Goal: Use online tool/utility: Utilize a website feature to perform a specific function

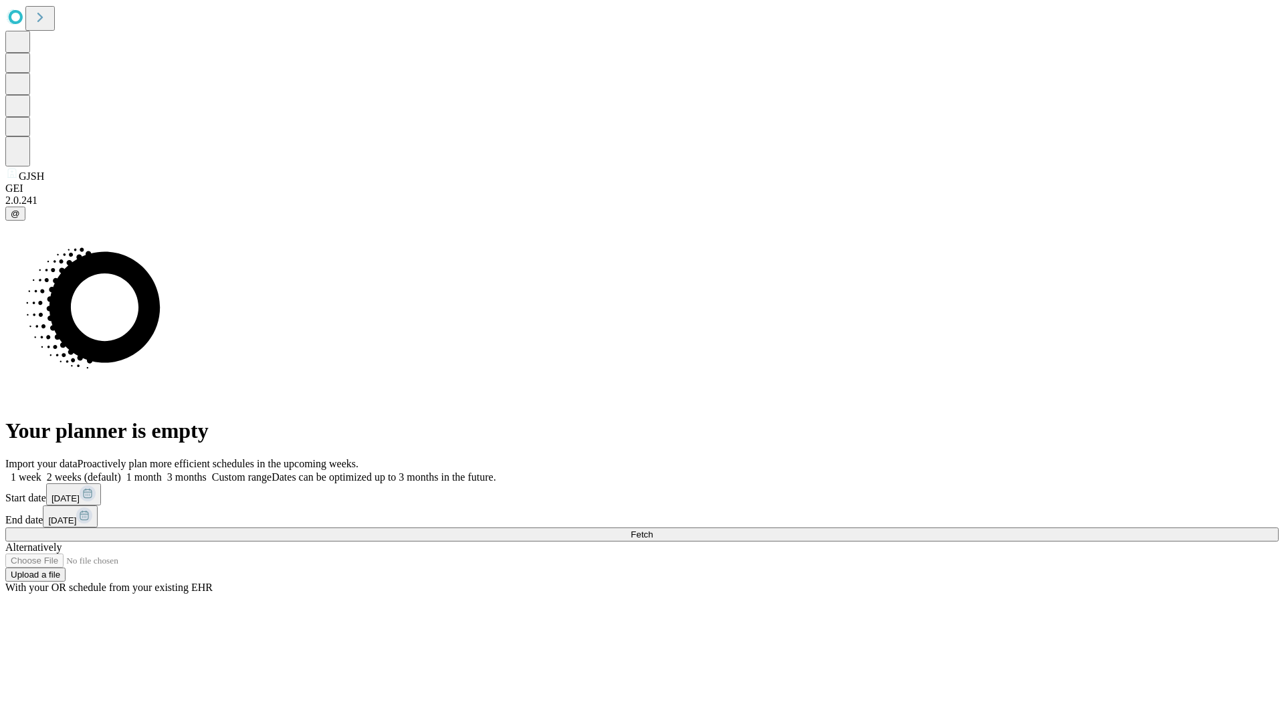
click at [653, 530] on span "Fetch" at bounding box center [642, 535] width 22 height 10
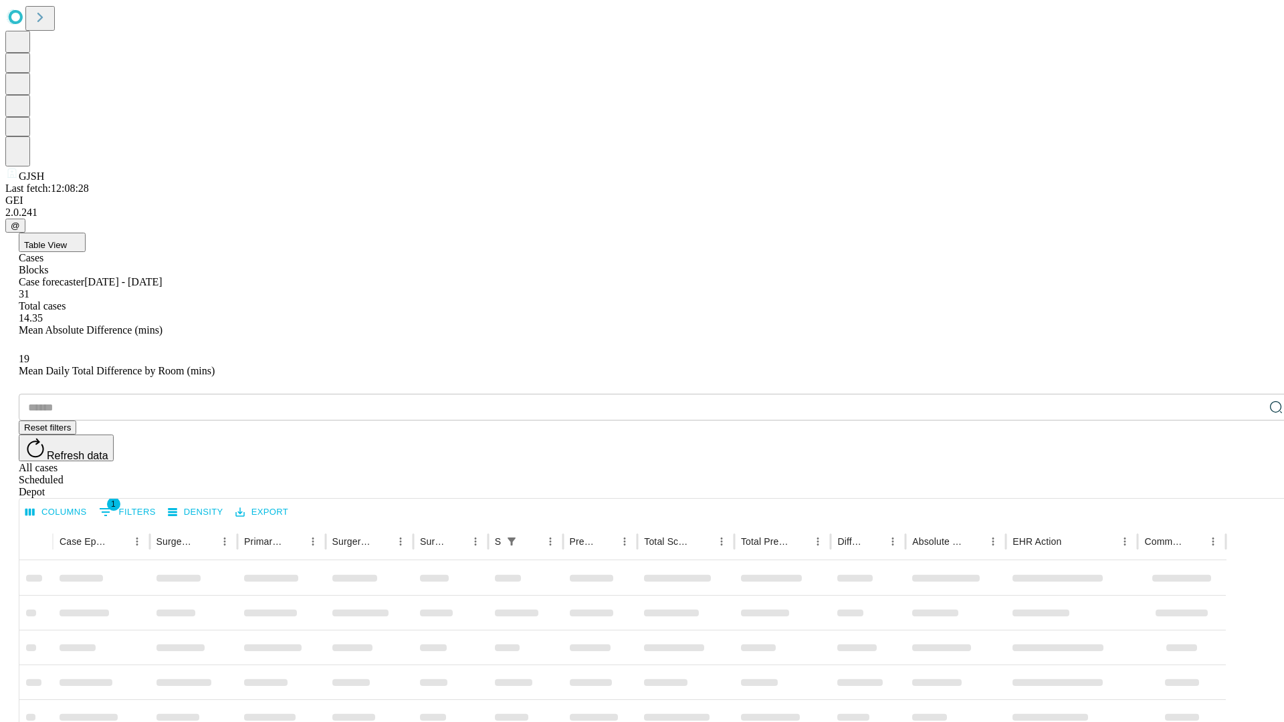
click at [67, 240] on span "Table View" at bounding box center [45, 245] width 43 height 10
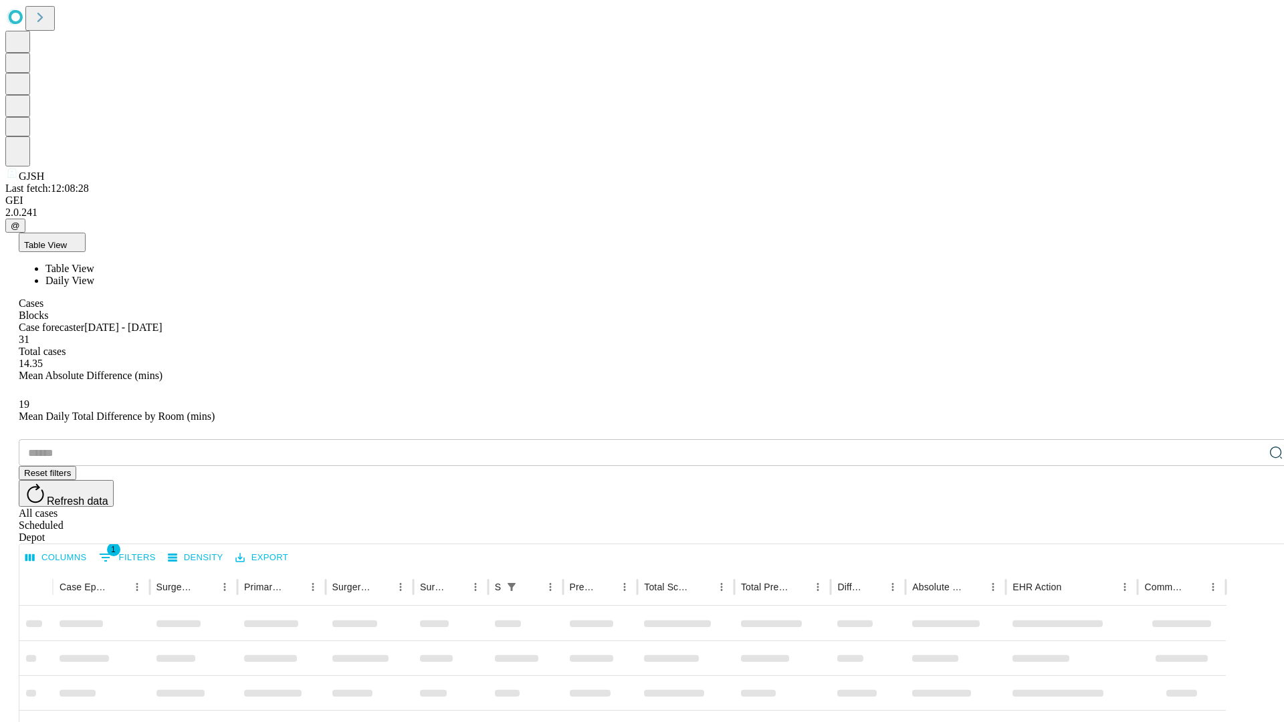
click at [94, 275] on span "Daily View" at bounding box center [69, 280] width 49 height 11
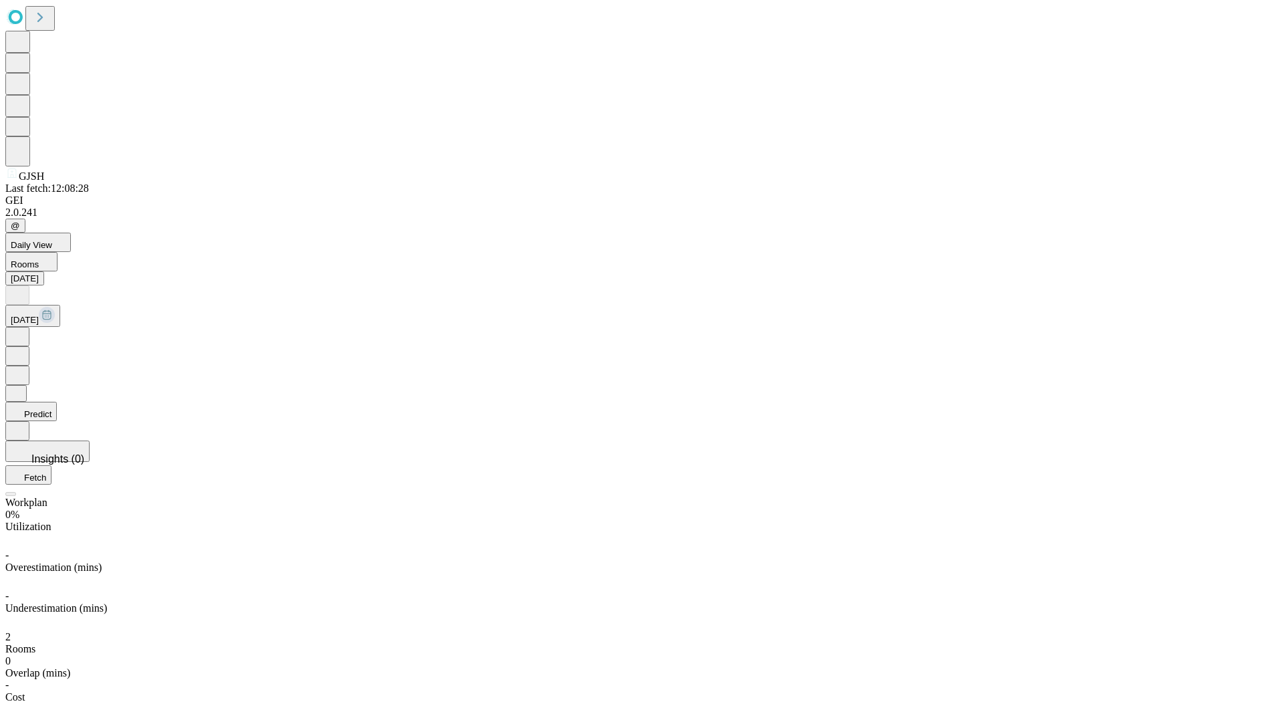
click at [57, 402] on button "Predict" at bounding box center [30, 411] width 51 height 19
